Goal: Obtain resource: Obtain resource

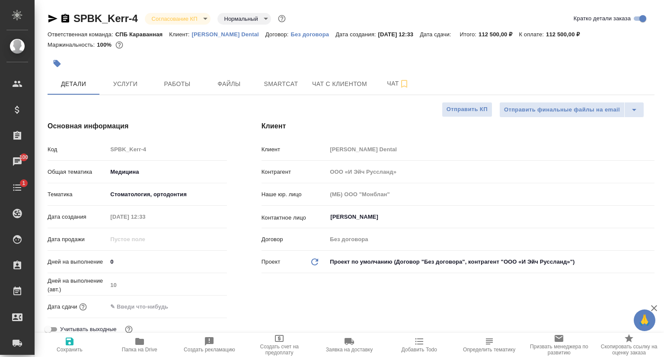
select select "RU"
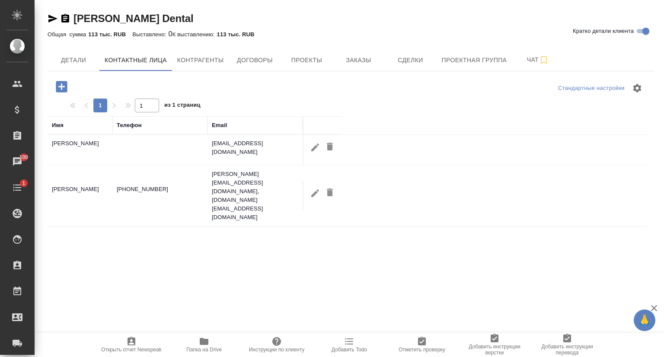
select select "RU"
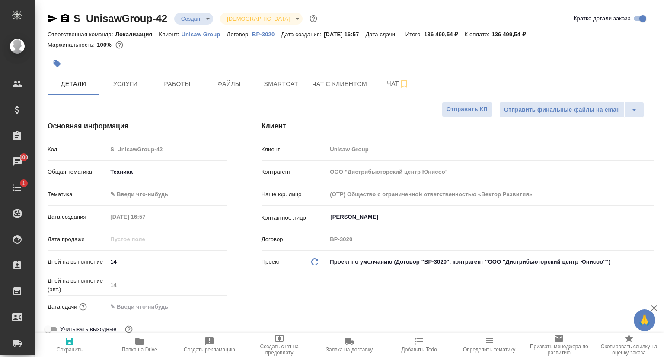
select select "RU"
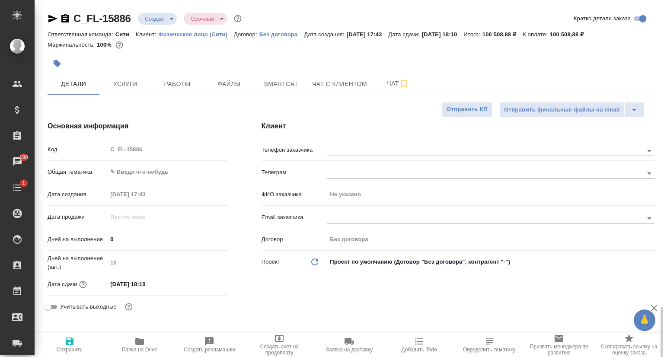
select select "RU"
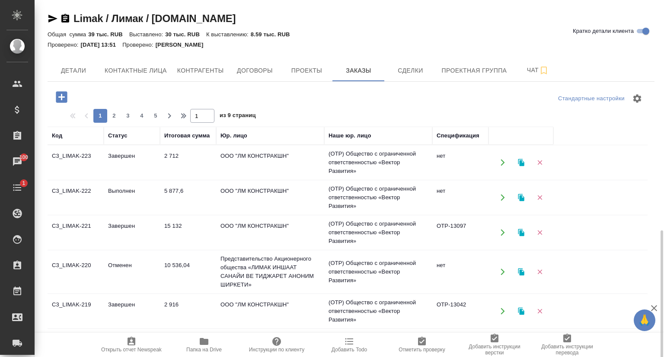
scroll to position [133, 0]
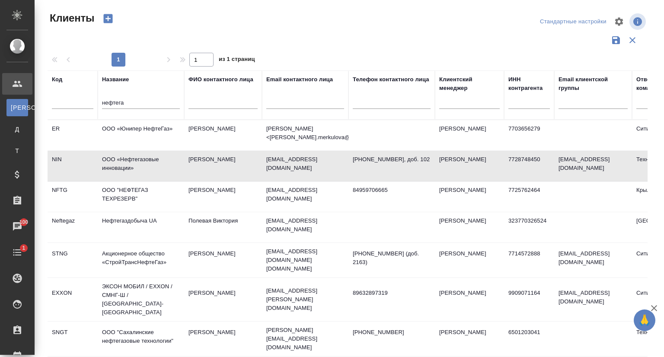
select select "RU"
click at [122, 160] on td "ООО «Нефтегазовые инновации»" at bounding box center [141, 166] width 87 height 30
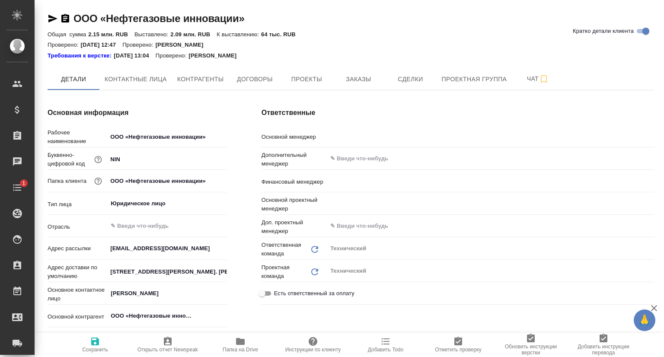
type textarea "x"
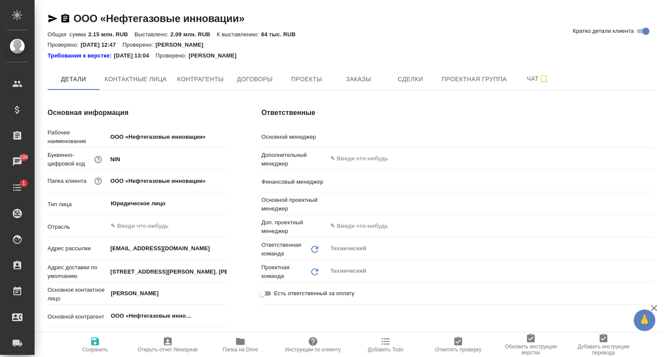
type textarea "x"
type input "[PERSON_NAME]"
type input "Воробьёва Екатерина"
type input "[PERSON_NAME]"
type textarea "x"
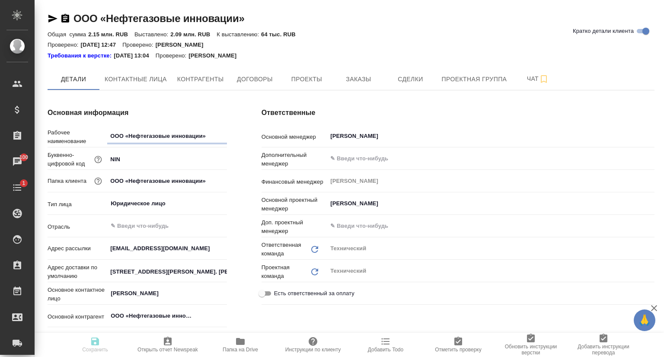
type textarea "x"
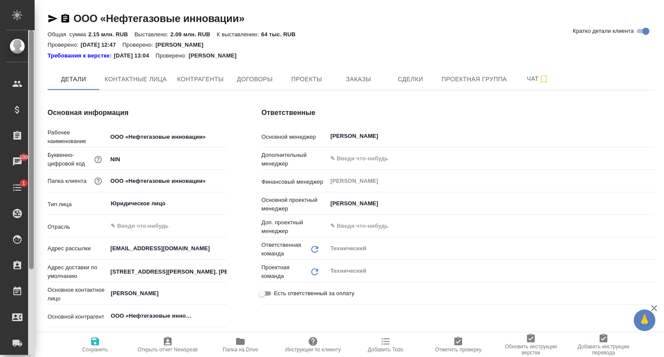
type textarea "x"
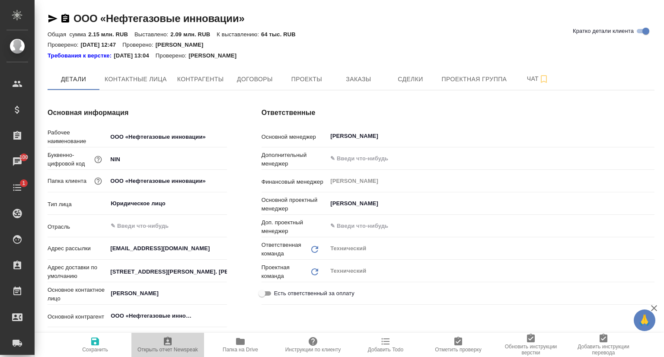
click at [171, 347] on span "Открыть отчет Newspeak" at bounding box center [168, 350] width 61 height 6
click at [345, 81] on span "Заказы" at bounding box center [359, 79] width 42 height 11
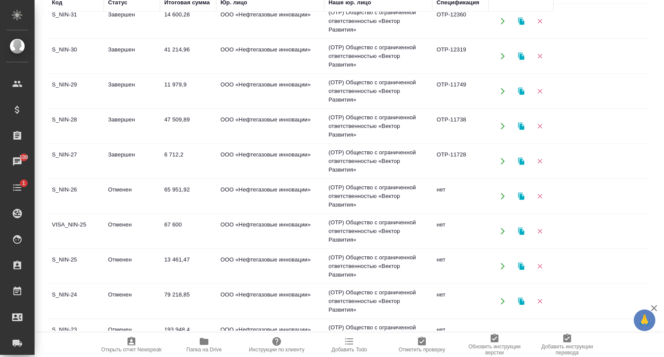
scroll to position [389, 0]
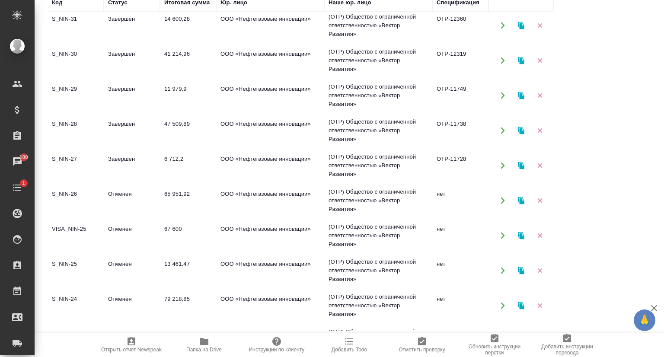
click at [80, 159] on td "S_NIN-27" at bounding box center [76, 166] width 56 height 30
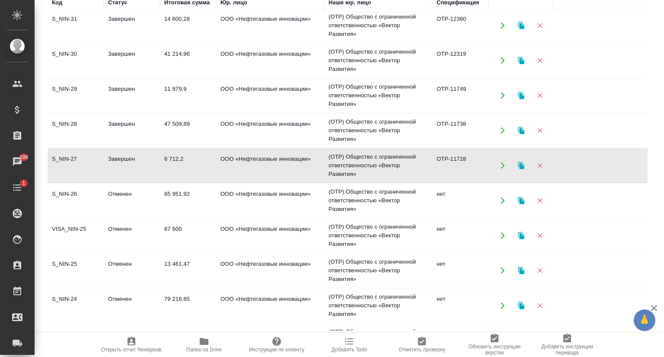
click at [73, 120] on td "S_NIN-28" at bounding box center [76, 130] width 56 height 30
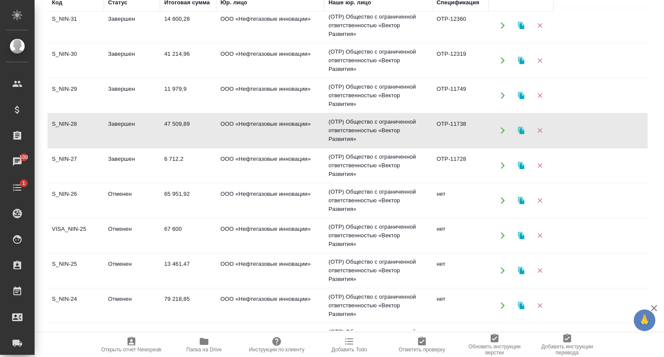
click at [73, 121] on td "S_NIN-28" at bounding box center [76, 130] width 56 height 30
click at [70, 90] on td "S_NIN-29" at bounding box center [76, 95] width 56 height 30
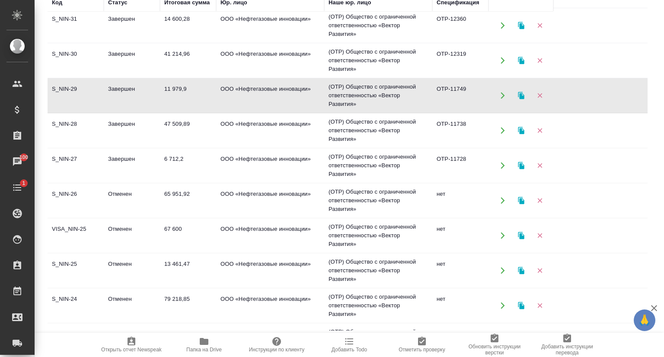
click at [70, 90] on td "S_NIN-29" at bounding box center [76, 95] width 56 height 30
click at [71, 52] on td "S_NIN-30" at bounding box center [76, 60] width 56 height 30
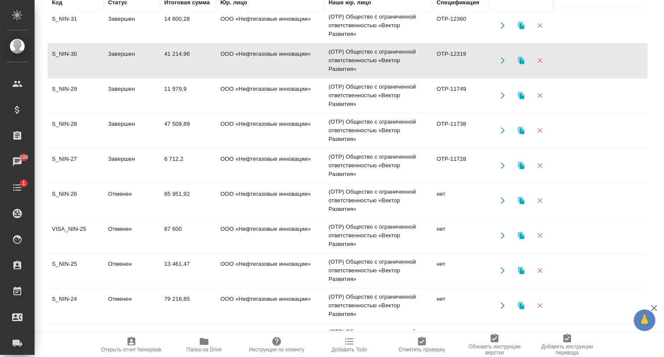
click at [71, 52] on td "S_NIN-30" at bounding box center [76, 60] width 56 height 30
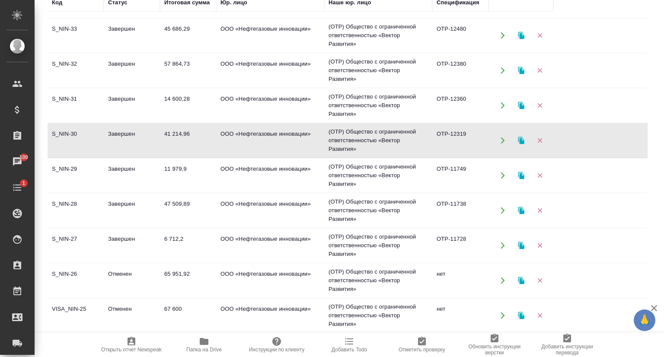
scroll to position [303, 0]
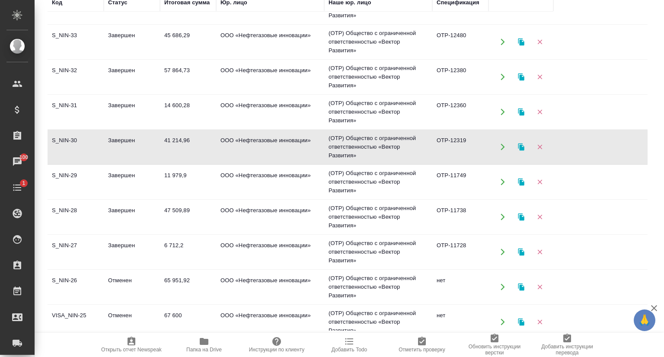
click at [70, 108] on td "S_NIN-31" at bounding box center [76, 112] width 56 height 30
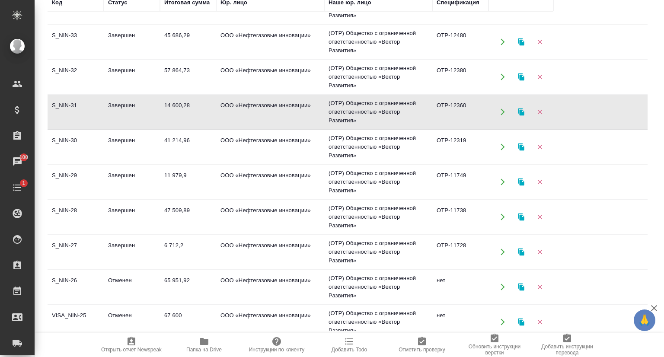
click at [70, 108] on td "S_NIN-31" at bounding box center [76, 112] width 56 height 30
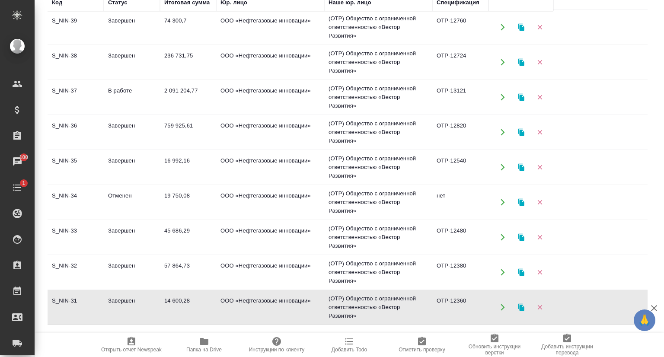
scroll to position [130, 0]
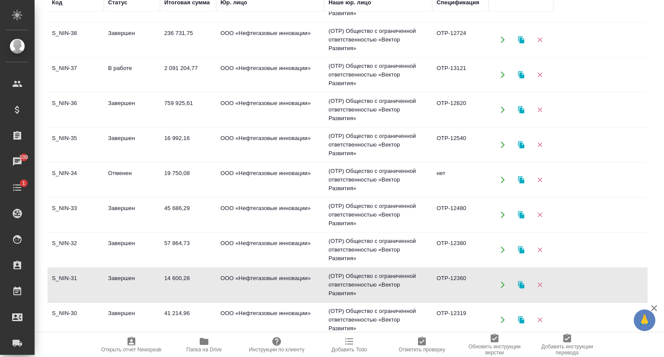
click at [71, 243] on td "S_NIN-32" at bounding box center [76, 250] width 56 height 30
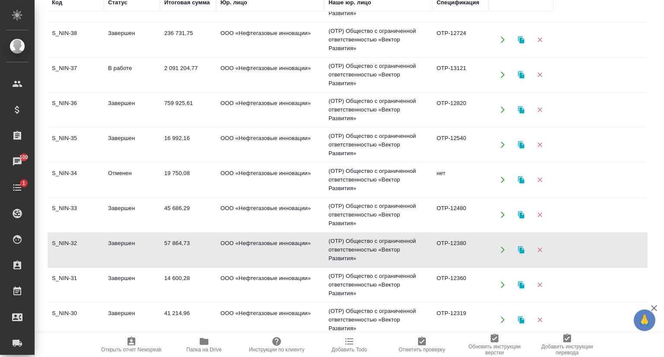
click at [75, 207] on td "S_NIN-33" at bounding box center [76, 215] width 56 height 30
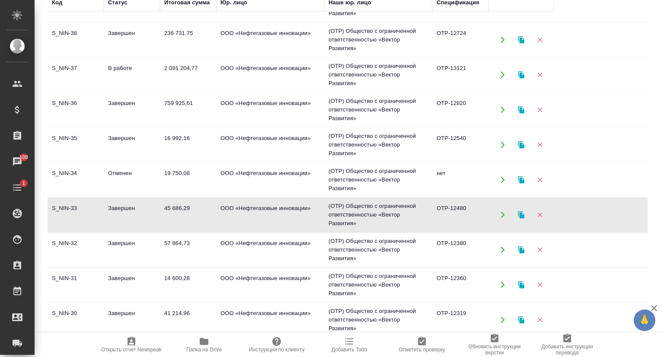
click at [75, 207] on td "S_NIN-33" at bounding box center [76, 215] width 56 height 30
click at [70, 183] on td "S_NIN-34" at bounding box center [76, 180] width 56 height 30
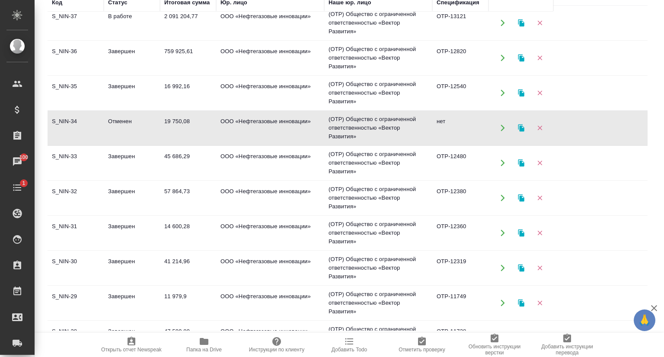
scroll to position [173, 0]
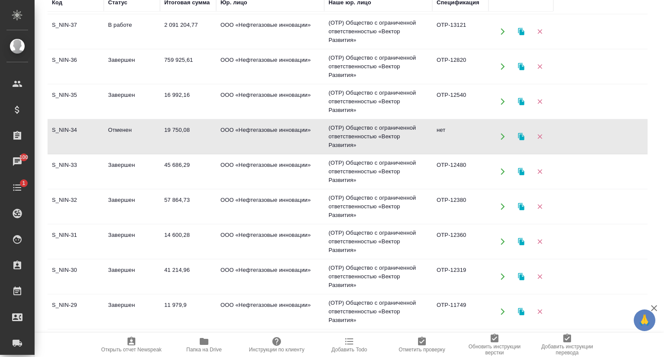
click at [73, 94] on td "S_NIN-35" at bounding box center [76, 102] width 56 height 30
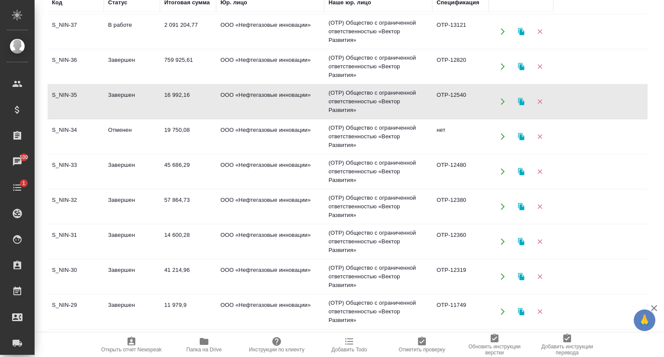
click at [73, 94] on td "S_NIN-35" at bounding box center [76, 102] width 56 height 30
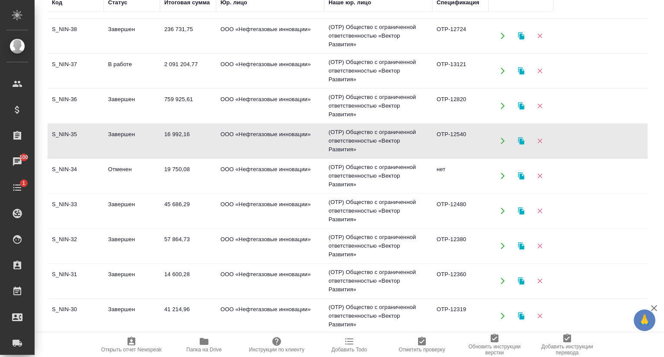
scroll to position [130, 0]
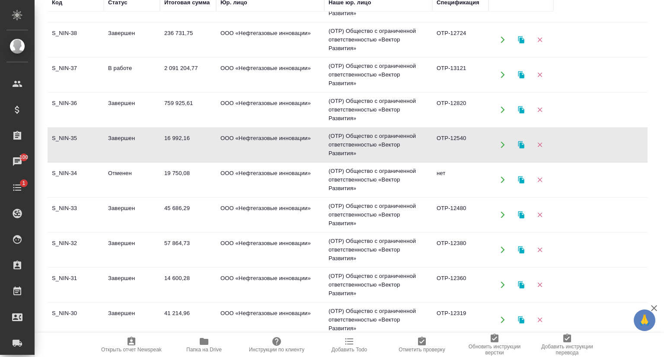
click at [66, 101] on td "S_NIN-36" at bounding box center [76, 110] width 56 height 30
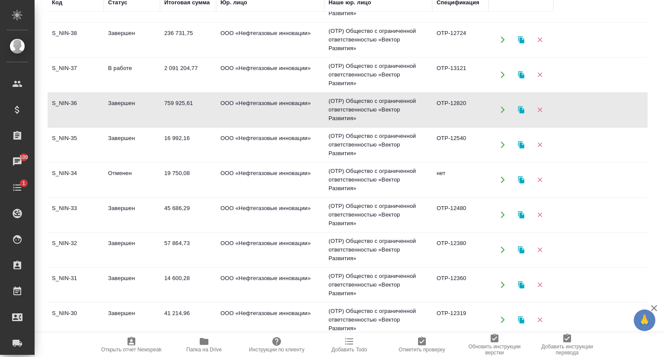
click at [66, 101] on td "S_NIN-36" at bounding box center [76, 110] width 56 height 30
click at [74, 68] on td "S_NIN-37" at bounding box center [76, 75] width 56 height 30
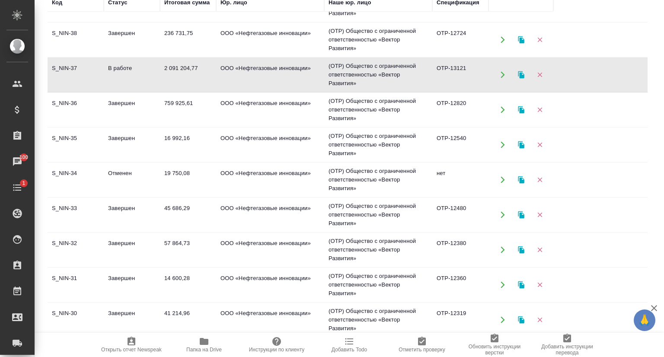
click at [74, 68] on td "S_NIN-37" at bounding box center [76, 75] width 56 height 30
click at [69, 33] on td "S_NIN-38" at bounding box center [76, 40] width 56 height 30
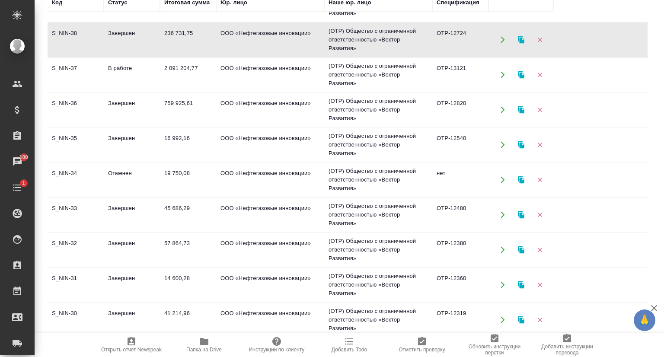
click at [69, 33] on td "S_NIN-38" at bounding box center [76, 40] width 56 height 30
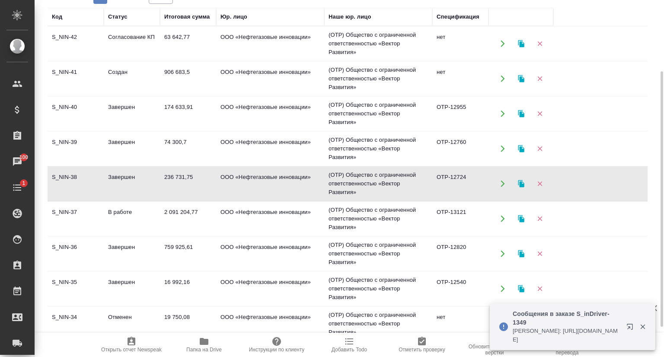
scroll to position [99, 0]
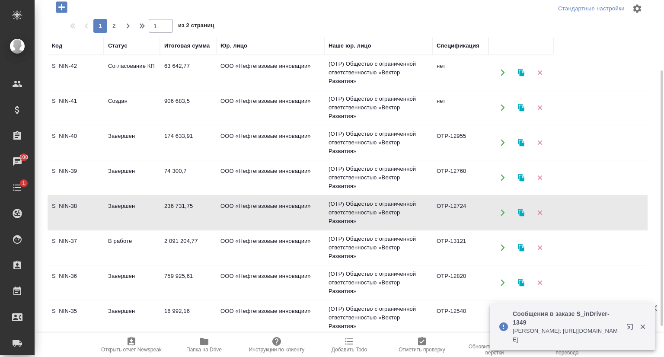
click at [65, 172] on td "S_NIN-39" at bounding box center [76, 178] width 56 height 30
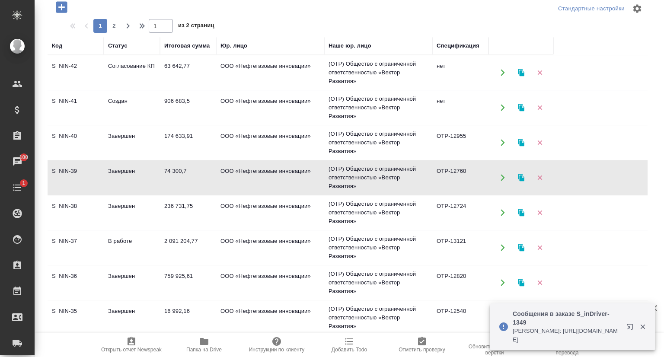
click at [65, 172] on td "S_NIN-39" at bounding box center [76, 178] width 56 height 30
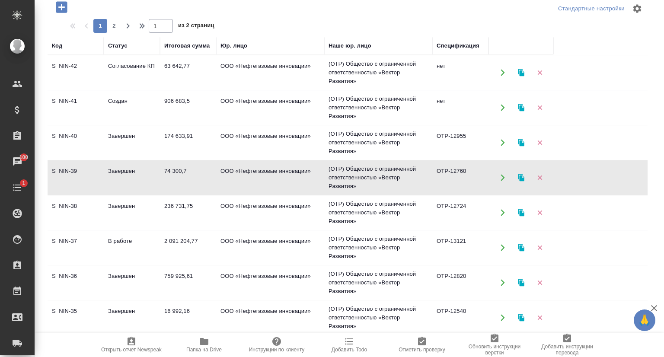
click at [61, 128] on td "S_NIN-40" at bounding box center [76, 143] width 56 height 30
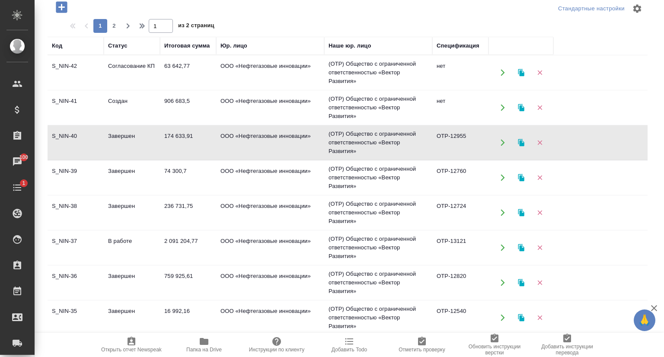
click at [61, 128] on td "S_NIN-40" at bounding box center [76, 143] width 56 height 30
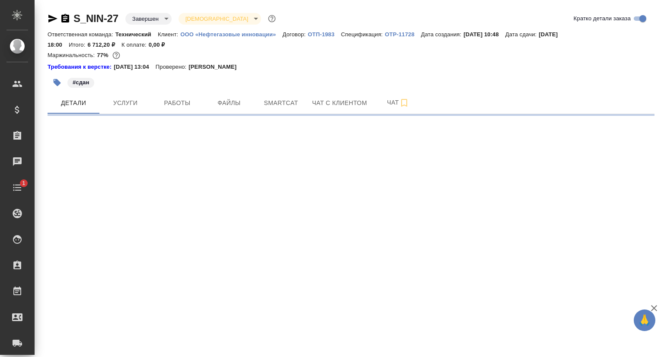
select select "RU"
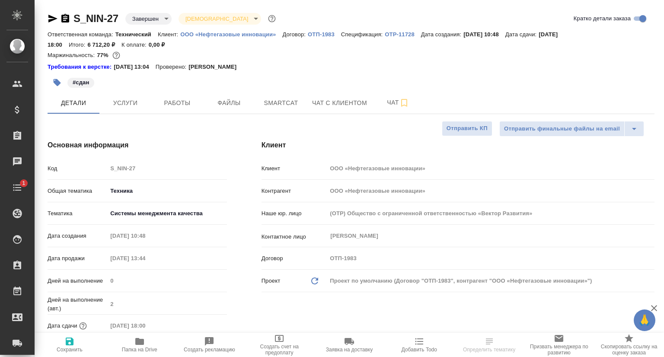
type textarea "x"
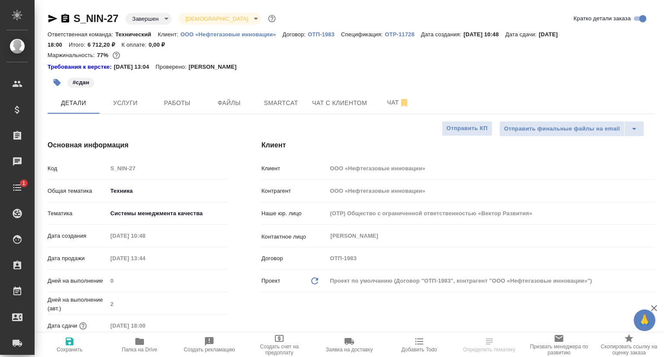
type textarea "x"
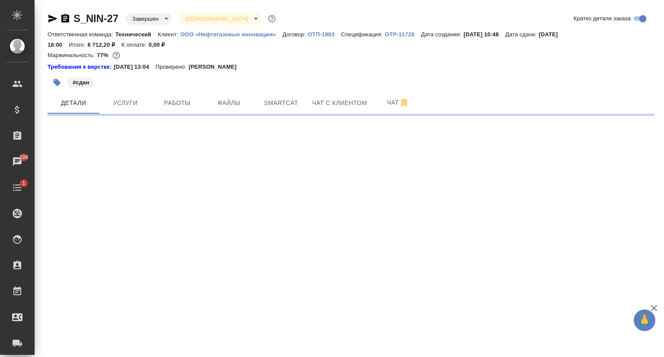
select select "RU"
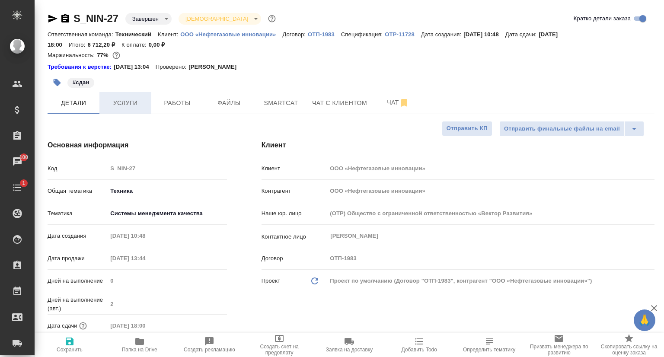
type textarea "x"
click at [131, 105] on span "Услуги" at bounding box center [126, 103] width 42 height 11
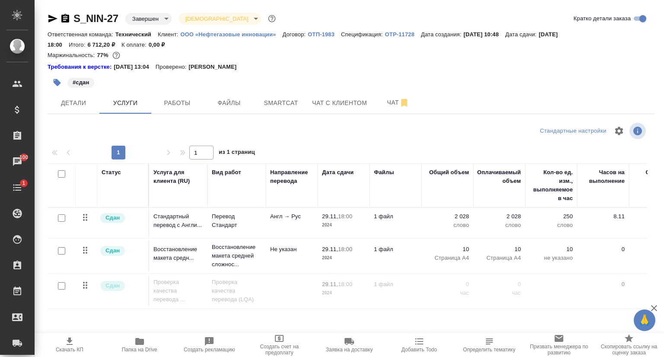
click at [66, 347] on span "Скачать КП" at bounding box center [70, 350] width 28 height 6
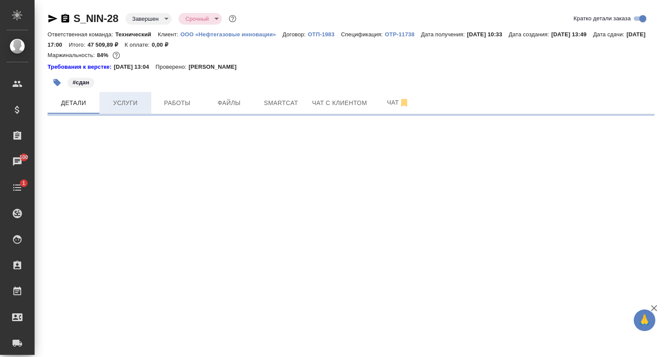
click at [132, 106] on span "Услуги" at bounding box center [126, 103] width 42 height 11
select select "RU"
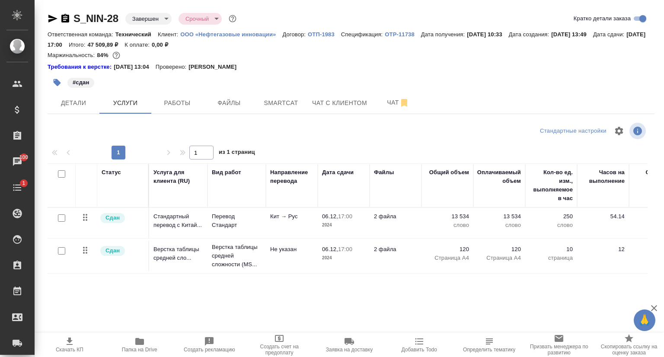
click at [72, 343] on icon "button" at bounding box center [69, 342] width 10 height 10
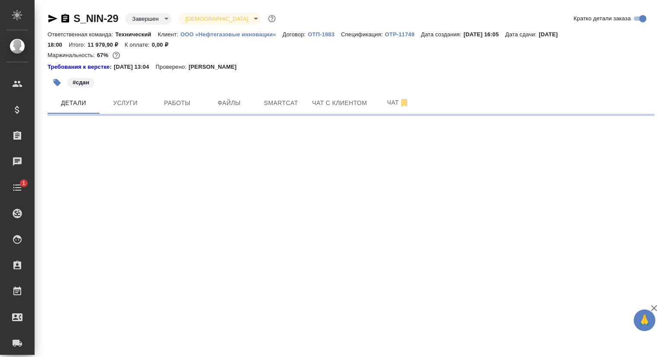
select select "RU"
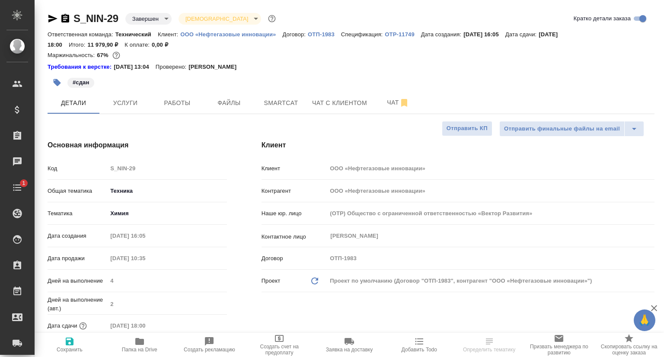
type textarea "x"
click at [139, 103] on span "Услуги" at bounding box center [126, 103] width 42 height 11
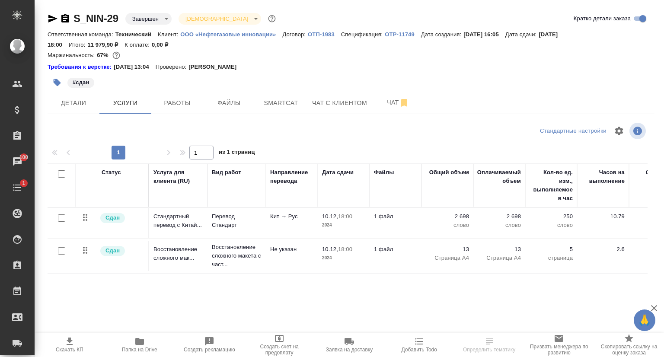
click at [67, 349] on span "Скачать КП" at bounding box center [70, 350] width 28 height 6
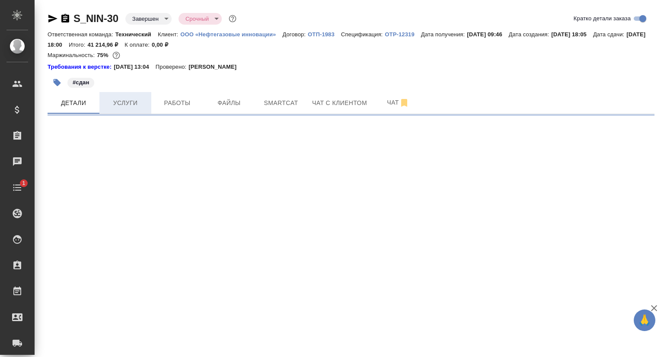
click at [128, 106] on span "Услуги" at bounding box center [126, 103] width 42 height 11
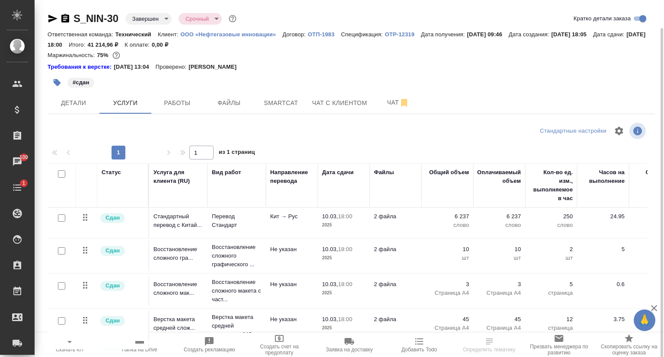
scroll to position [14, 0]
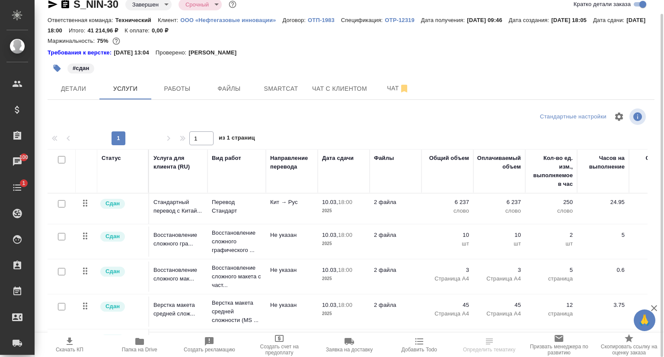
click at [66, 349] on span "Скачать КП" at bounding box center [70, 350] width 28 height 6
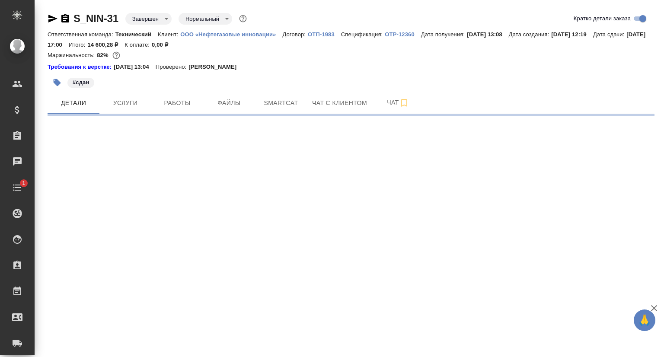
select select "RU"
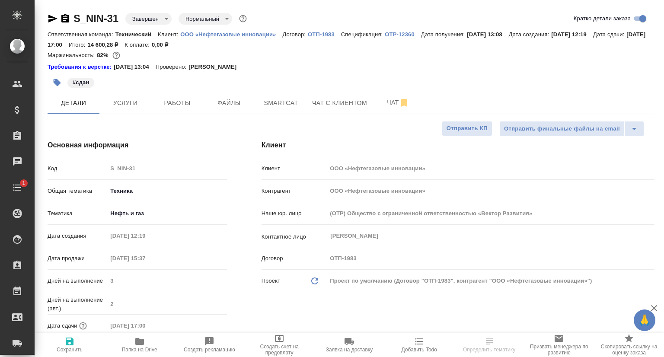
type textarea "x"
click at [129, 108] on span "Услуги" at bounding box center [126, 103] width 42 height 11
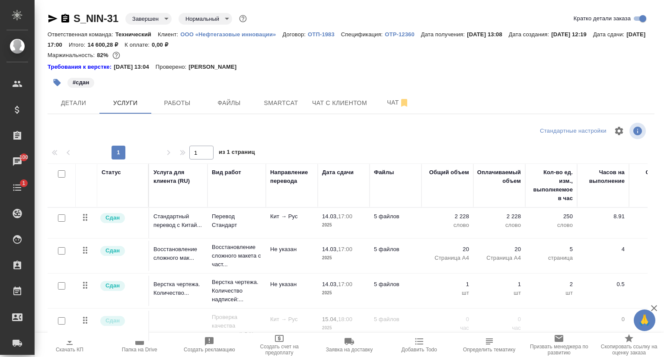
click at [69, 346] on icon "button" at bounding box center [69, 342] width 10 height 10
click at [365, 67] on div "Требования к верстке: 25.07.2025 13:04 Проверено: Петрова Валерия" at bounding box center [351, 67] width 607 height 9
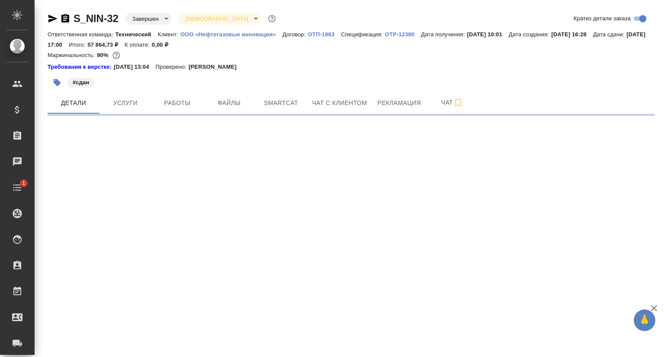
select select "RU"
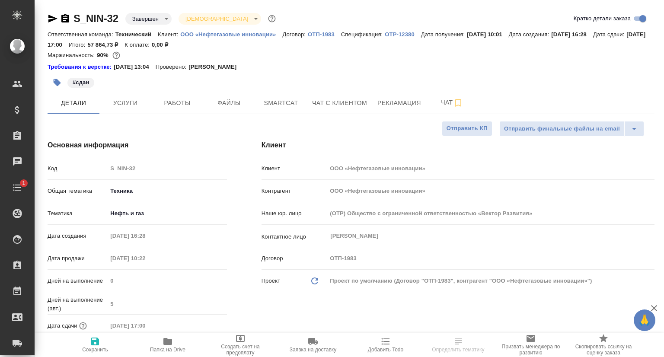
type textarea "x"
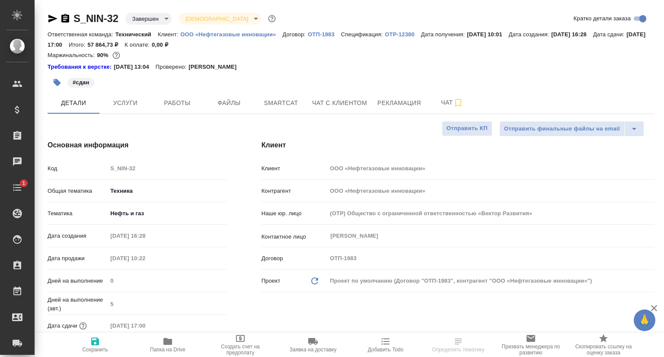
type textarea "x"
click at [137, 111] on button "Услуги" at bounding box center [125, 103] width 52 height 22
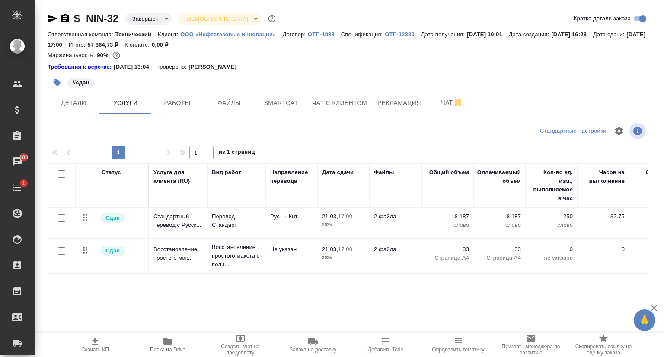
click at [97, 343] on icon "button" at bounding box center [95, 342] width 10 height 10
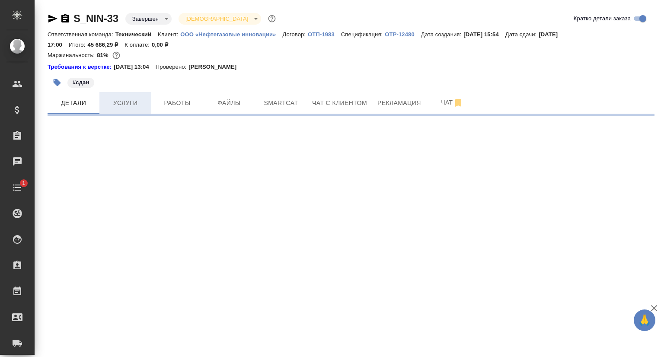
select select "RU"
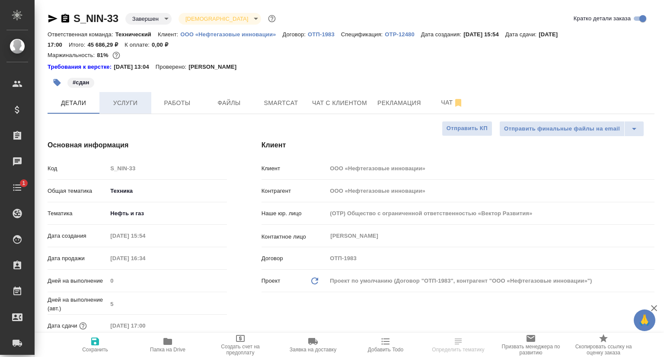
click at [137, 104] on span "Услуги" at bounding box center [126, 103] width 42 height 11
type textarea "x"
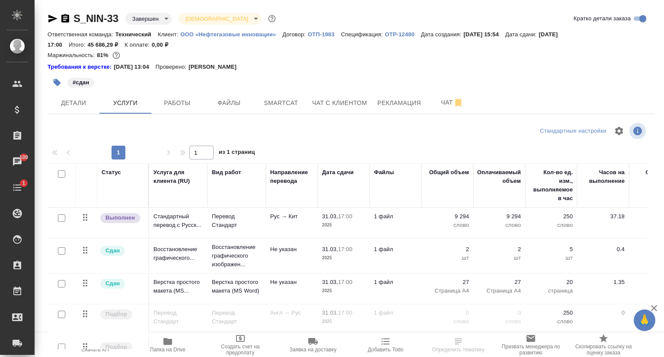
click at [97, 347] on span "Скачать КП" at bounding box center [95, 350] width 28 height 6
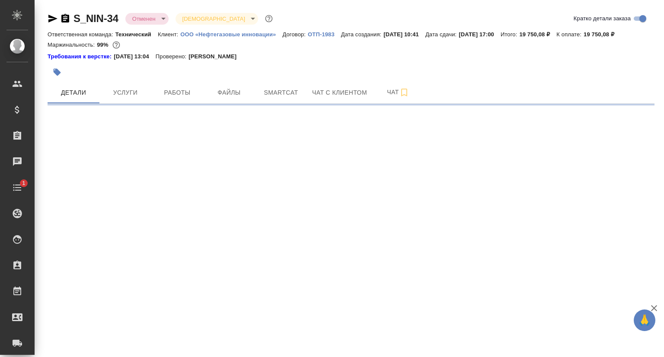
select select "RU"
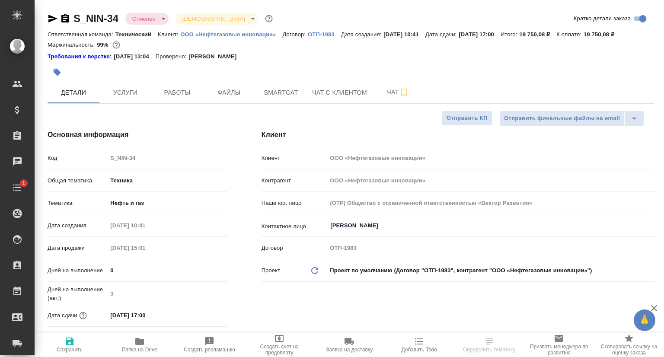
type textarea "x"
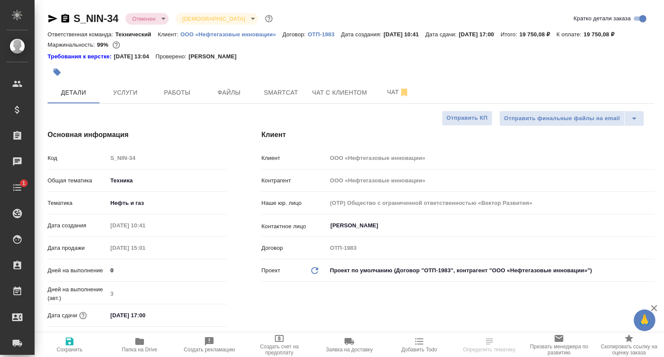
type textarea "x"
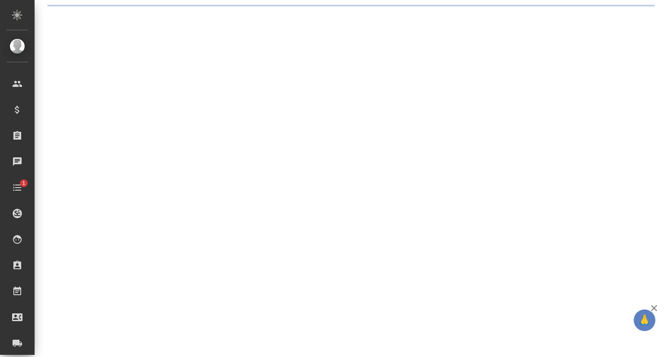
select select "RU"
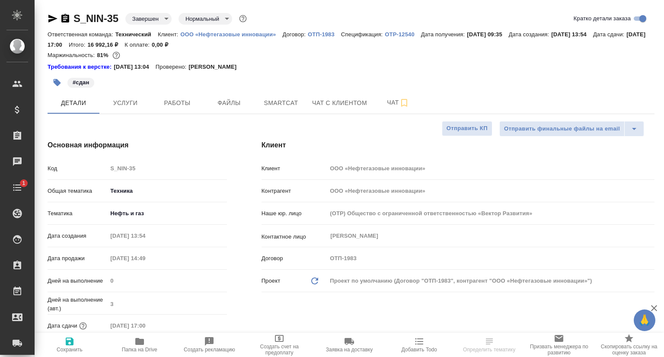
type textarea "x"
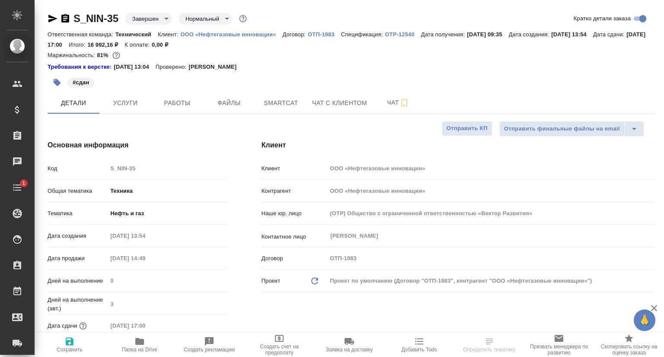
type textarea "x"
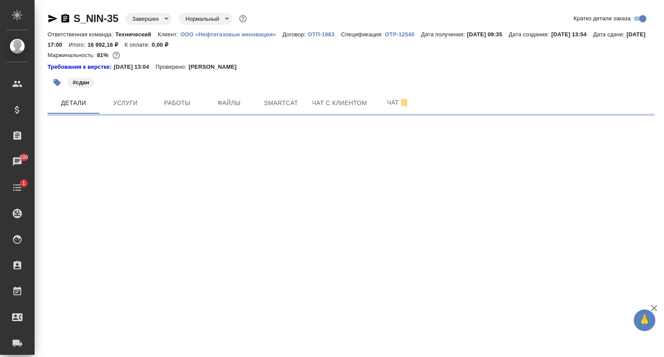
select select "RU"
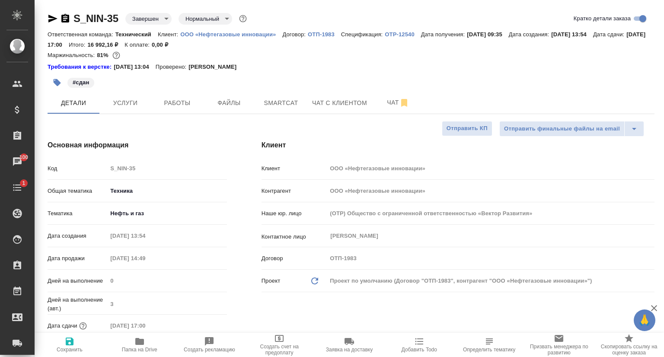
type textarea "x"
click at [396, 50] on div "Маржинальность: 81%" at bounding box center [351, 55] width 607 height 11
click at [127, 103] on span "Услуги" at bounding box center [126, 103] width 42 height 11
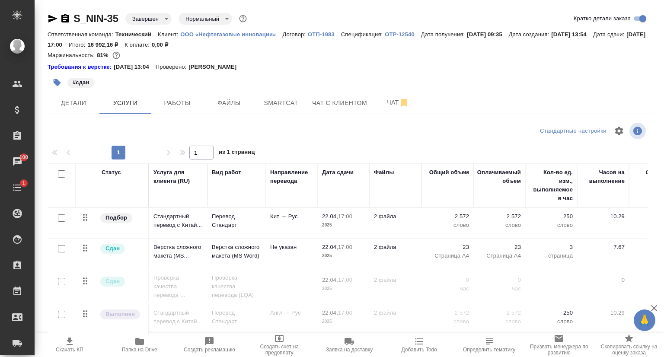
click at [70, 343] on icon "button" at bounding box center [69, 342] width 10 height 10
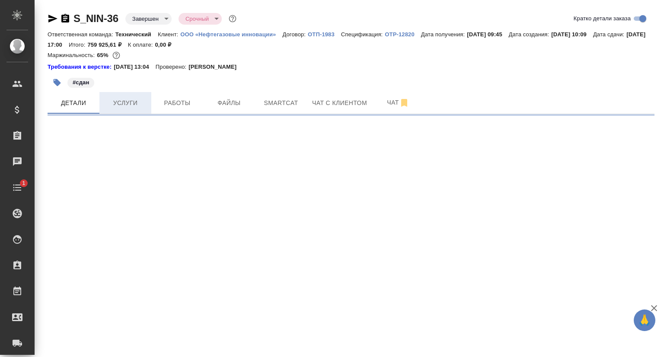
select select "RU"
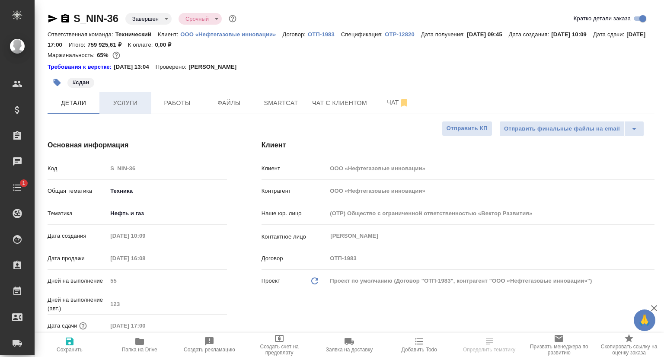
click at [116, 103] on span "Услуги" at bounding box center [126, 103] width 42 height 11
type textarea "x"
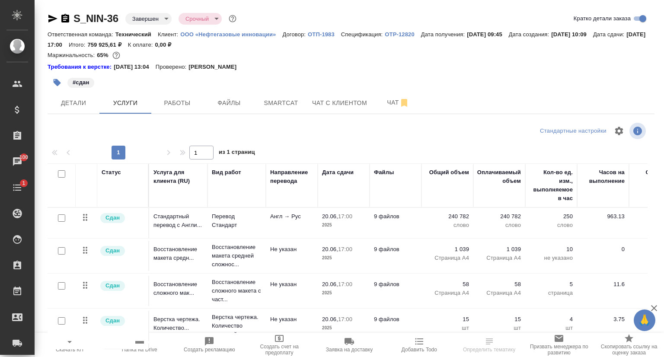
click at [71, 346] on icon "button" at bounding box center [69, 342] width 10 height 10
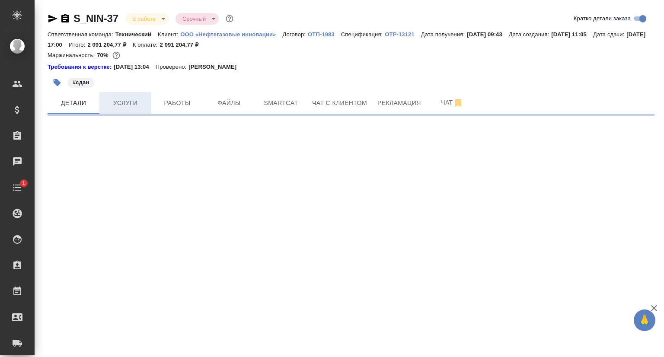
click at [134, 107] on span "Услуги" at bounding box center [126, 103] width 42 height 11
select select "RU"
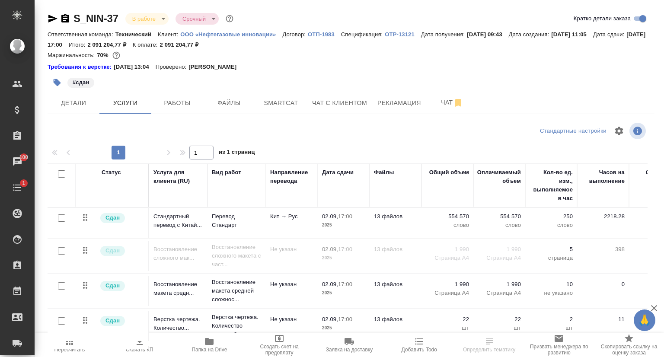
click at [145, 348] on span "Скачать КП" at bounding box center [140, 350] width 28 height 6
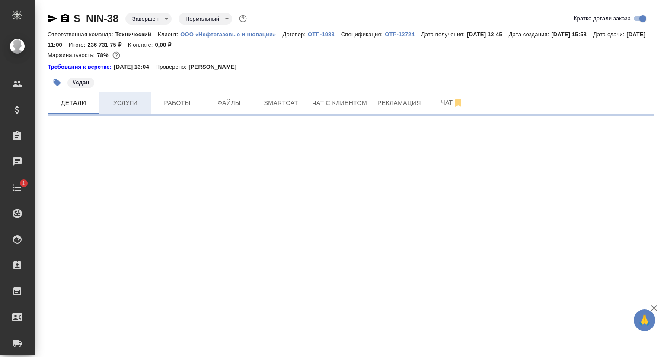
click at [124, 103] on span "Услуги" at bounding box center [126, 103] width 42 height 11
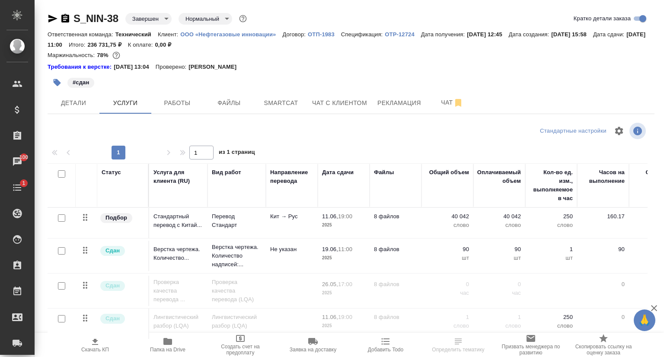
click at [98, 348] on span "Скачать КП" at bounding box center [95, 350] width 28 height 6
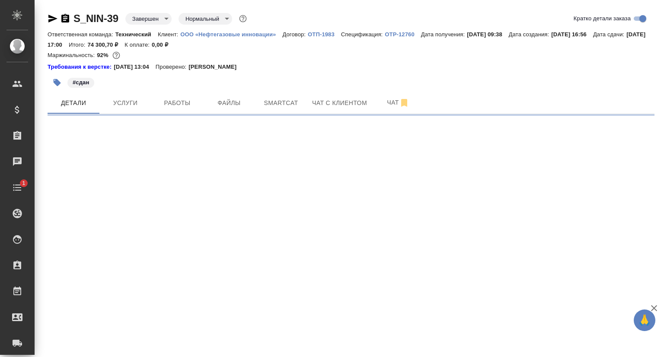
select select "RU"
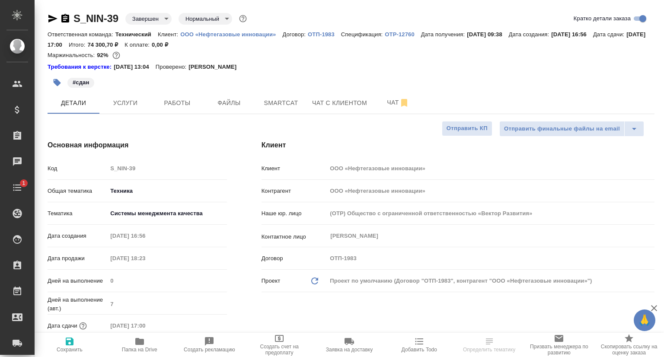
type textarea "x"
click at [138, 106] on span "Услуги" at bounding box center [126, 103] width 42 height 11
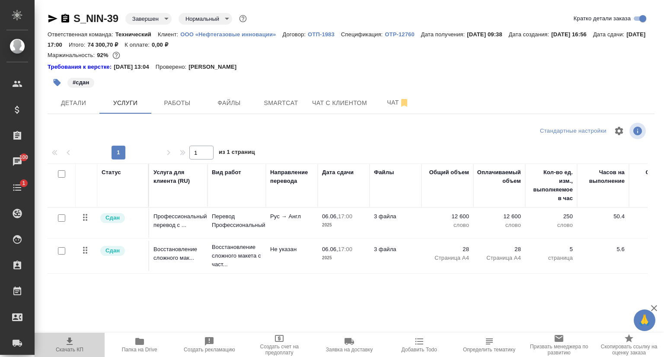
click at [71, 346] on icon "button" at bounding box center [69, 342] width 10 height 10
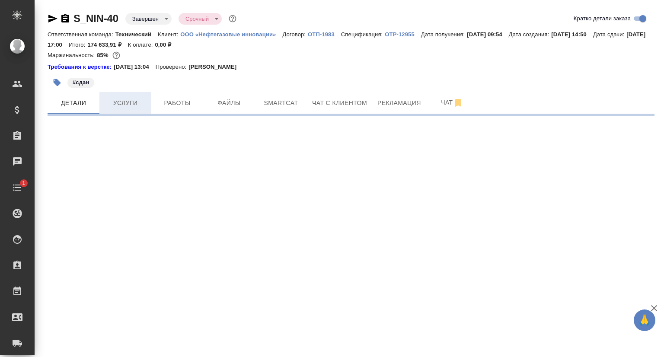
select select "RU"
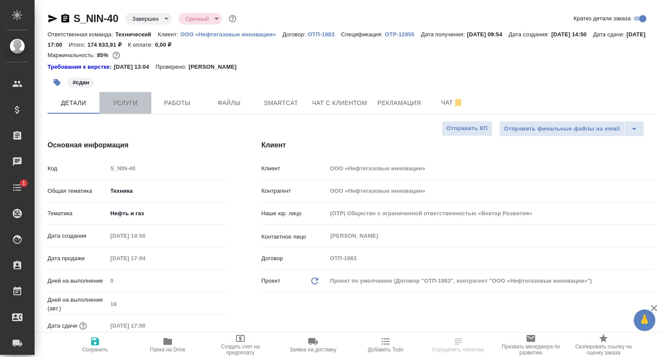
click at [126, 102] on span "Услуги" at bounding box center [126, 103] width 42 height 11
type textarea "x"
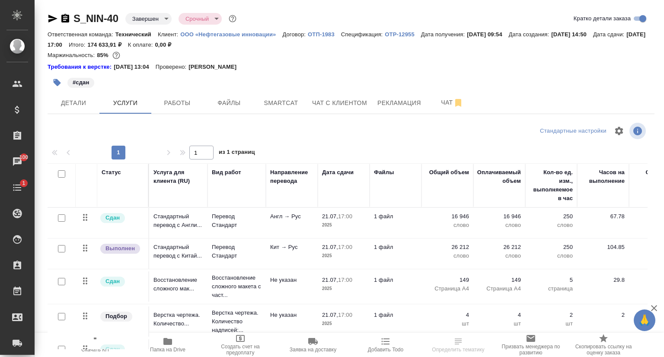
click at [94, 350] on span "Скачать КП" at bounding box center [95, 350] width 28 height 6
